Goal: Task Accomplishment & Management: Complete application form

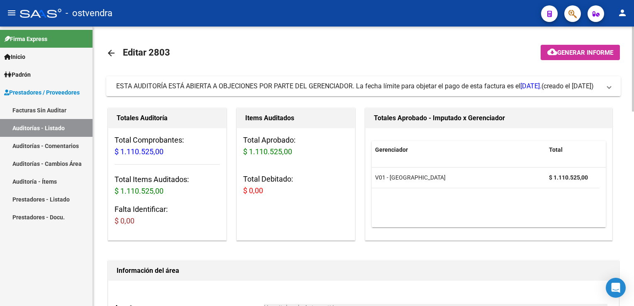
click at [611, 86] on span at bounding box center [609, 86] width 3 height 9
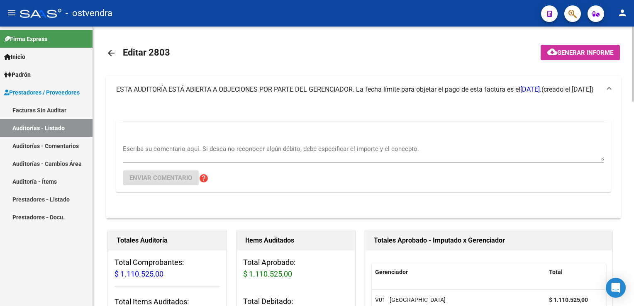
click at [212, 148] on textarea "Escriba su comentario aquí. Si desea no reconocer algún débito, debe especifica…" at bounding box center [364, 152] width 482 height 17
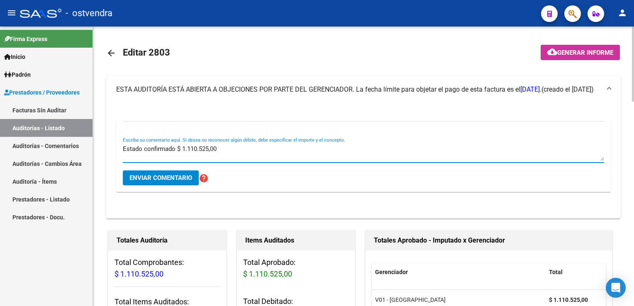
type textarea "Estado confirmado $ 1.110.525,00"
click at [171, 177] on span "Enviar comentario" at bounding box center [161, 177] width 63 height 7
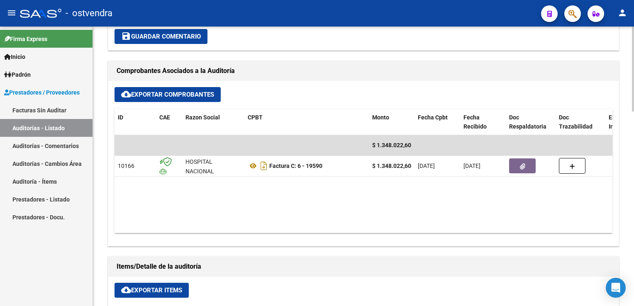
scroll to position [349, 0]
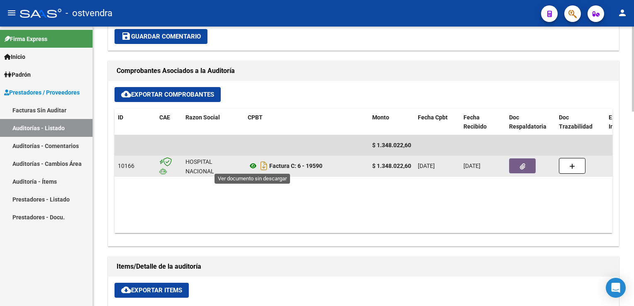
click at [254, 164] on icon at bounding box center [253, 166] width 11 height 10
click at [516, 163] on button "button" at bounding box center [522, 166] width 27 height 15
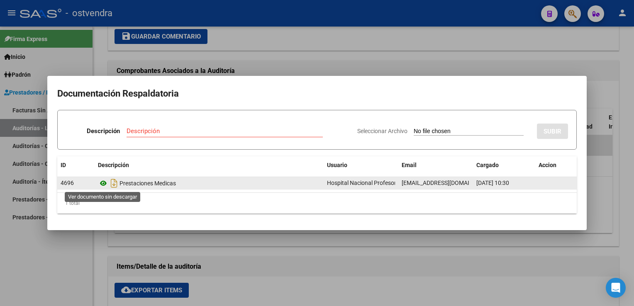
click at [102, 182] on icon at bounding box center [103, 184] width 11 height 10
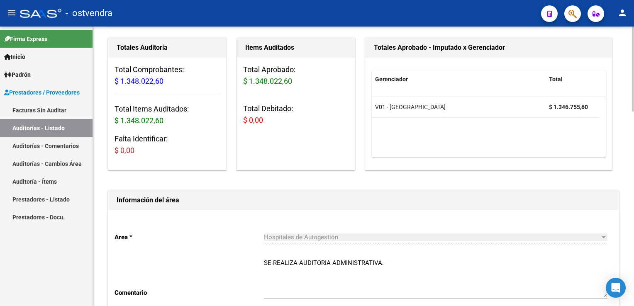
scroll to position [0, 0]
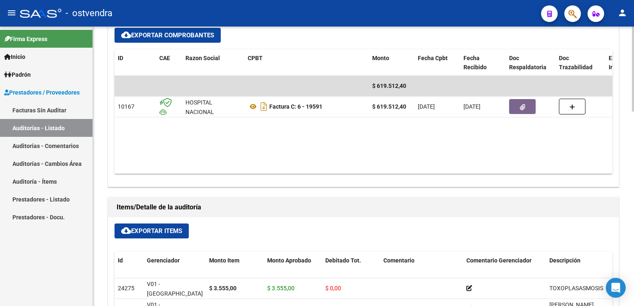
scroll to position [374, 0]
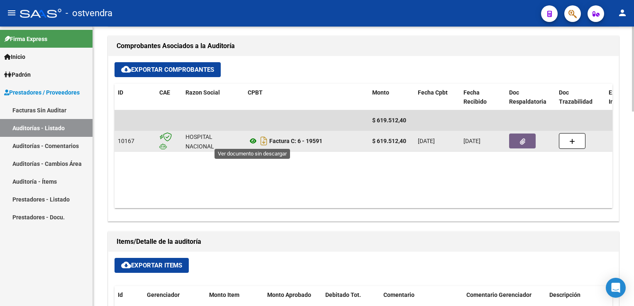
click at [253, 143] on icon at bounding box center [253, 141] width 11 height 10
click at [515, 139] on button "button" at bounding box center [522, 141] width 27 height 15
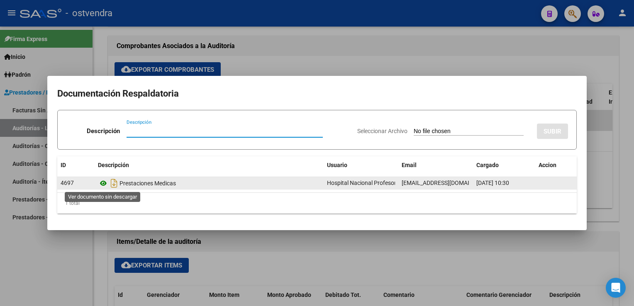
click at [102, 184] on icon at bounding box center [103, 184] width 11 height 10
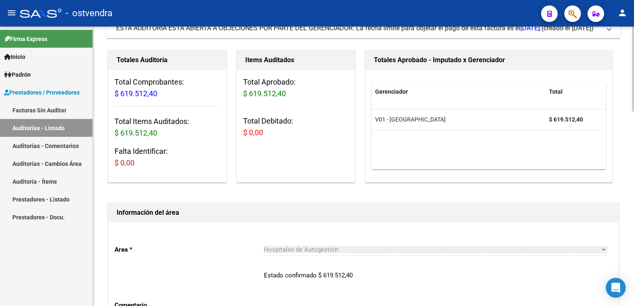
scroll to position [0, 0]
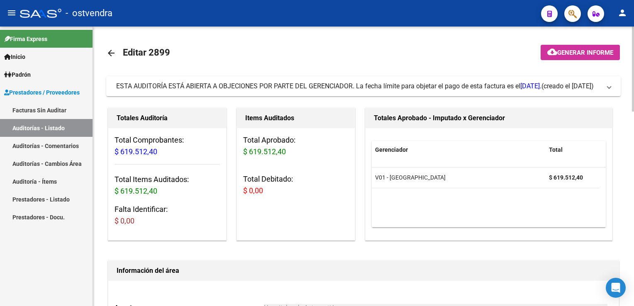
drag, startPoint x: 616, startPoint y: 89, endPoint x: 432, endPoint y: 119, distance: 186.7
click at [614, 89] on mat-expansion-panel-header "ESTA AUDITORÍA ESTÁ ABIERTA A OBJECIONES POR PARTE DEL GERENCIADOR. La fecha lí…" at bounding box center [363, 86] width 515 height 20
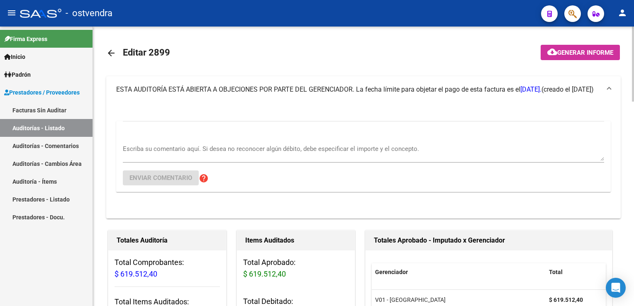
click at [208, 153] on textarea "Escriba su comentario aquí. Si desea no reconocer algún débito, debe especifica…" at bounding box center [364, 152] width 482 height 17
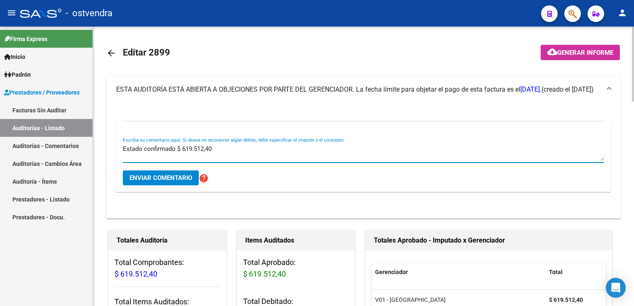
type textarea "Estado confirmado $ 619.512,40"
click at [164, 173] on button "Enviar comentario" at bounding box center [161, 178] width 76 height 15
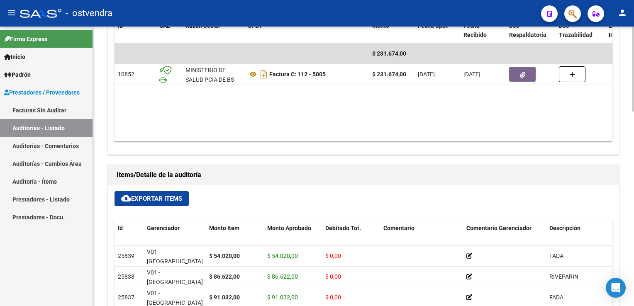
scroll to position [415, 0]
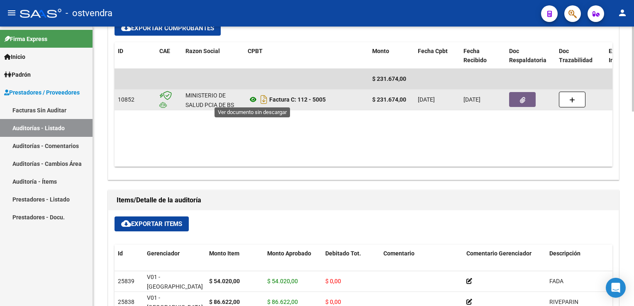
click at [254, 99] on icon at bounding box center [253, 100] width 11 height 10
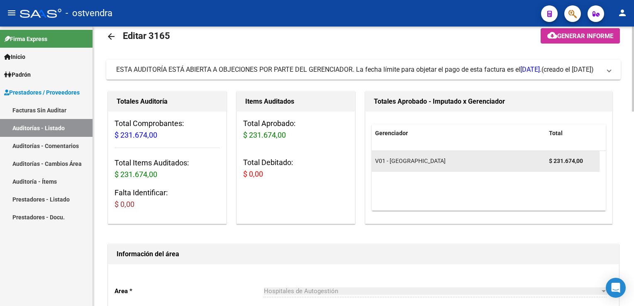
scroll to position [0, 0]
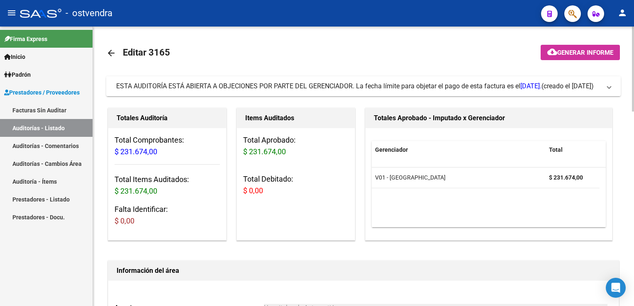
drag, startPoint x: 615, startPoint y: 87, endPoint x: 599, endPoint y: 91, distance: 16.1
click at [614, 88] on mat-expansion-panel-header "ESTA AUDITORÍA ESTÁ ABIERTA A OBJECIONES POR PARTE DEL GERENCIADOR. La fecha lí…" at bounding box center [363, 86] width 515 height 20
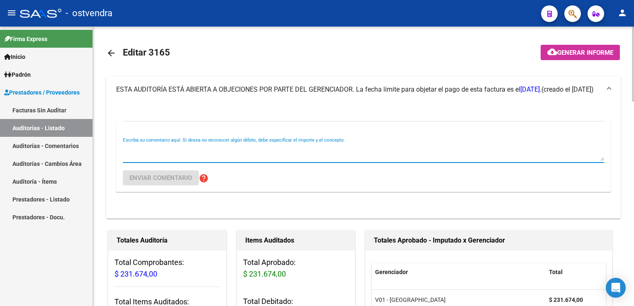
click at [245, 155] on textarea "Escriba su comentario aquí. Si desea no reconocer algún débito, debe especifica…" at bounding box center [364, 152] width 482 height 17
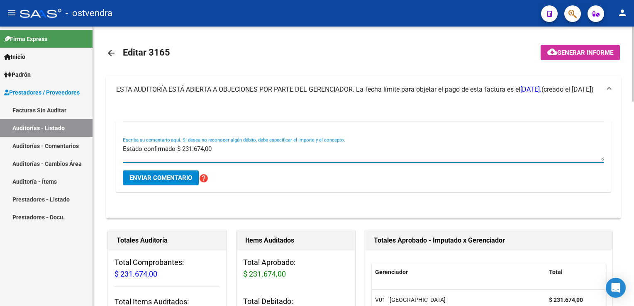
type textarea "Estado confirmado $ 231.674,00"
drag, startPoint x: 181, startPoint y: 176, endPoint x: 182, endPoint y: 169, distance: 7.2
click at [181, 175] on span "Enviar comentario" at bounding box center [161, 177] width 63 height 7
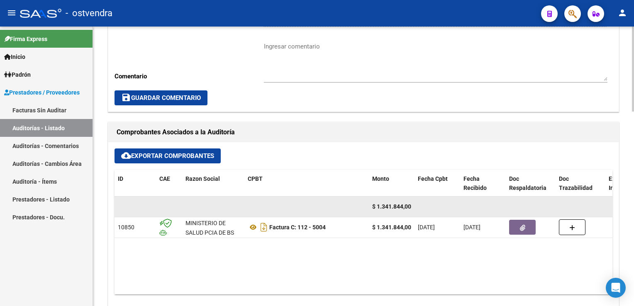
scroll to position [291, 0]
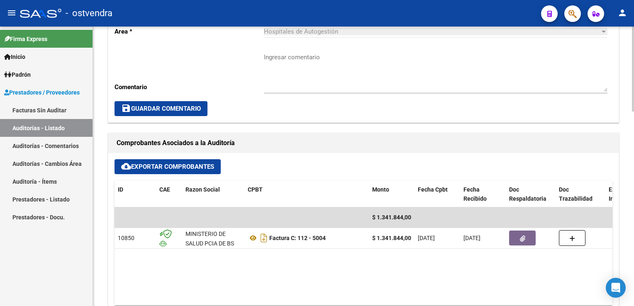
scroll to position [291, 0]
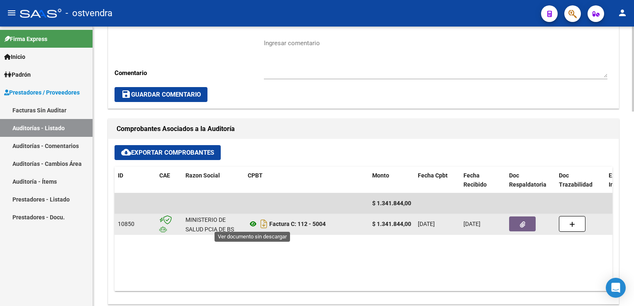
click at [251, 223] on icon at bounding box center [253, 224] width 11 height 10
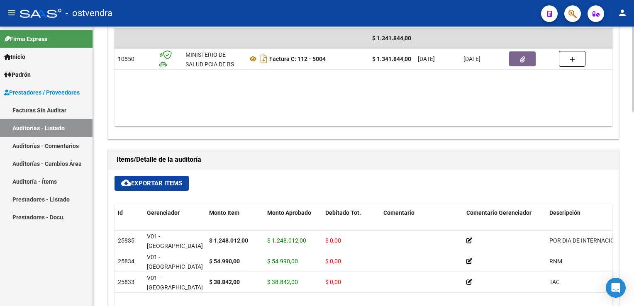
scroll to position [498, 0]
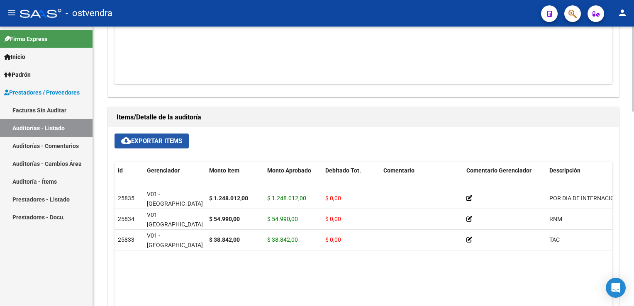
click at [162, 142] on span "cloud_download Exportar Items" at bounding box center [151, 140] width 61 height 7
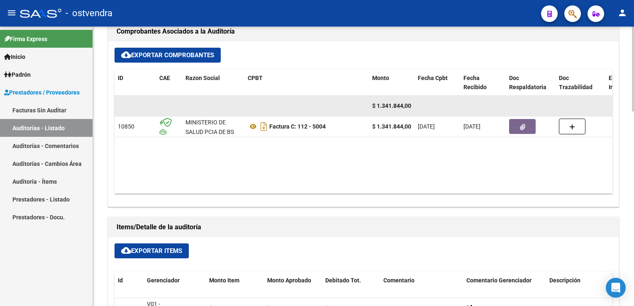
scroll to position [374, 0]
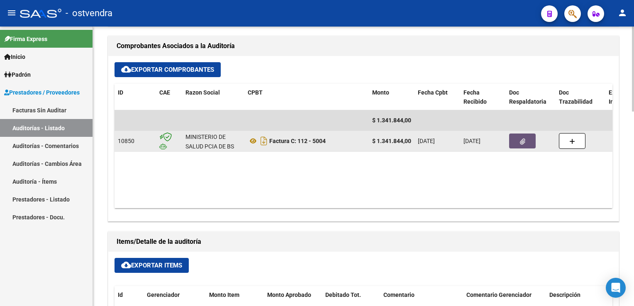
click at [513, 140] on button "button" at bounding box center [522, 141] width 27 height 15
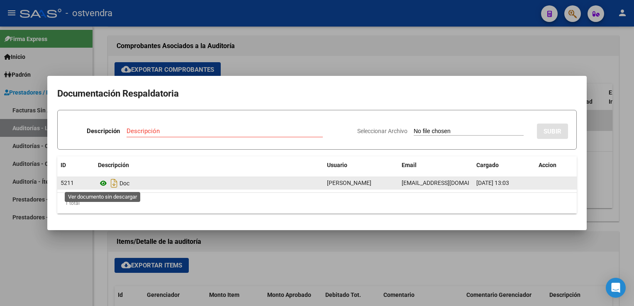
click at [103, 184] on icon at bounding box center [103, 184] width 11 height 10
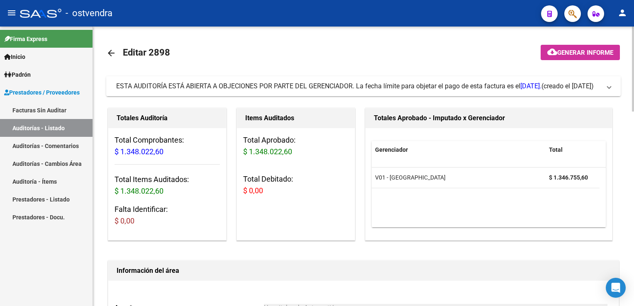
click at [614, 91] on mat-expansion-panel-header "ESTA AUDITORÍA ESTÁ ABIERTA A OBJECIONES POR PARTE DEL GERENCIADOR. La fecha lí…" at bounding box center [363, 86] width 515 height 20
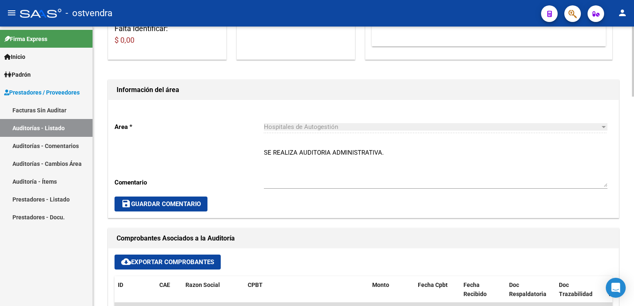
scroll to position [249, 0]
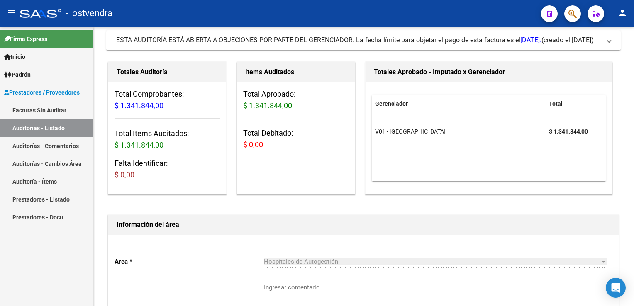
scroll to position [42, 0]
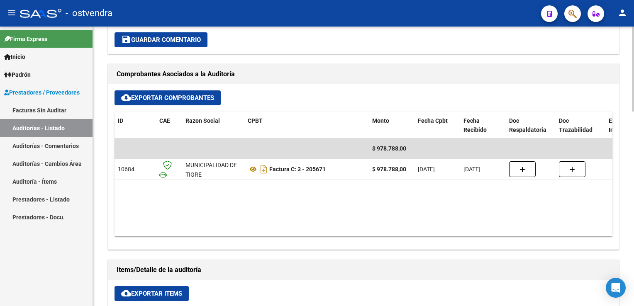
scroll to position [332, 0]
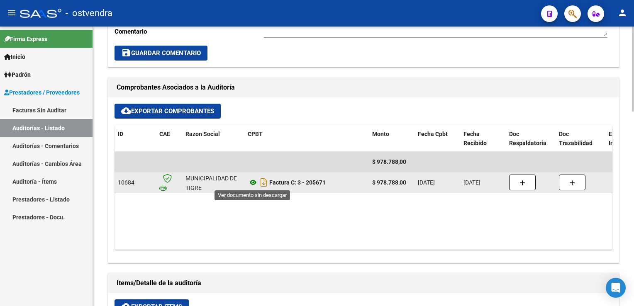
click at [250, 182] on icon at bounding box center [253, 183] width 11 height 10
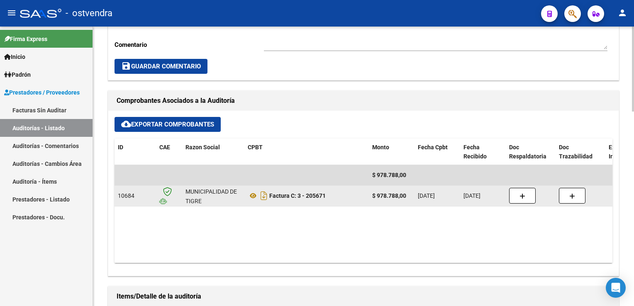
scroll to position [291, 0]
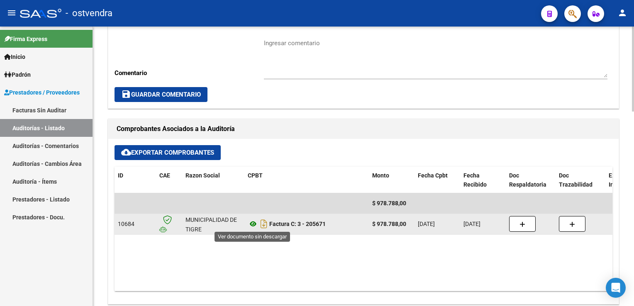
click at [251, 223] on icon at bounding box center [253, 224] width 11 height 10
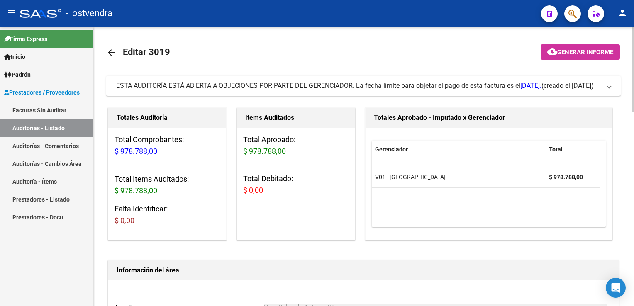
scroll to position [0, 0]
click at [611, 86] on span at bounding box center [609, 86] width 3 height 9
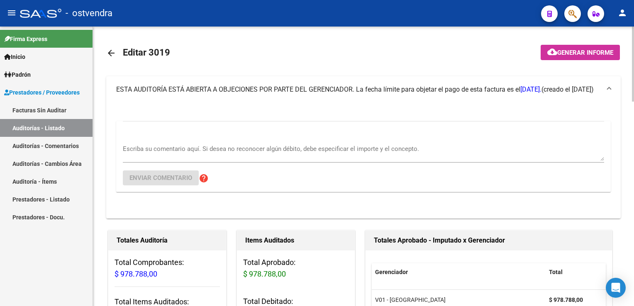
click at [192, 148] on textarea "Escriba su comentario aquí. Si desea no reconocer algún débito, debe especifica…" at bounding box center [364, 152] width 482 height 17
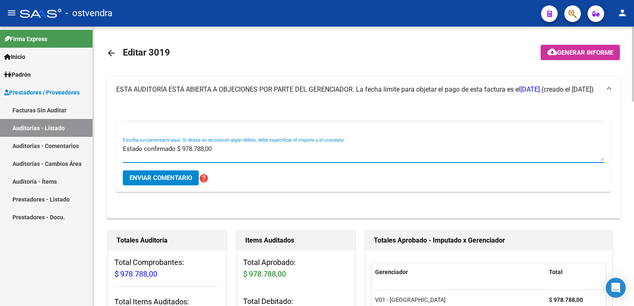
type textarea "Estado confirmado $ 978.788,00"
click at [157, 169] on div "Estado confirmado $ 978.788,00 Escriba su comentario aquí. Si desea no reconoce…" at bounding box center [364, 153] width 482 height 33
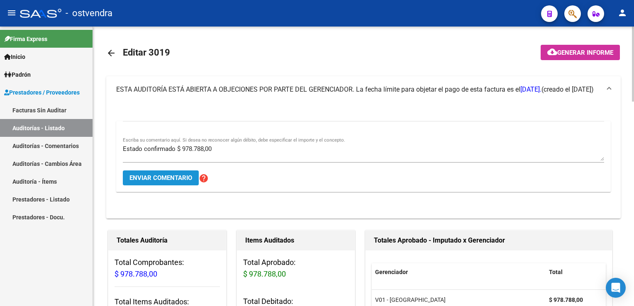
click at [157, 177] on span "Enviar comentario" at bounding box center [161, 177] width 63 height 7
